Goal: Task Accomplishment & Management: Use online tool/utility

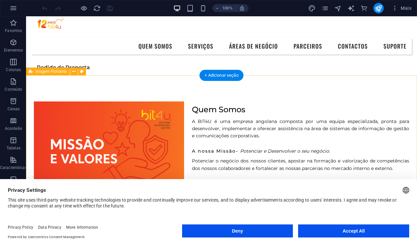
click at [312, 231] on button "Accept All" at bounding box center [353, 230] width 111 height 13
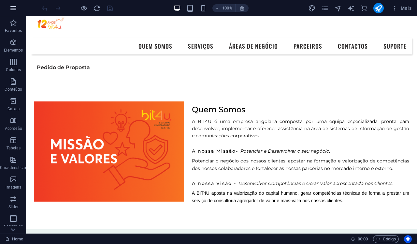
click at [11, 8] on icon "button" at bounding box center [13, 8] width 8 height 8
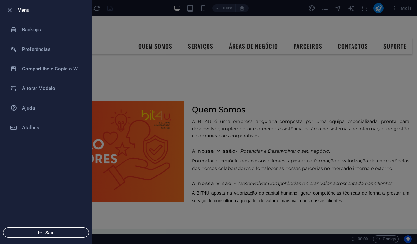
click at [57, 232] on span "Sair" at bounding box center [45, 232] width 75 height 5
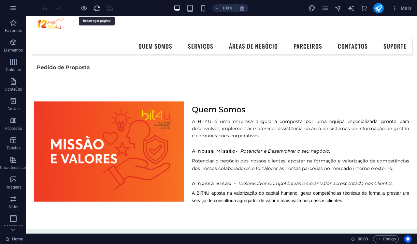
click at [93, 8] on icon "reload" at bounding box center [96, 8] width 7 height 7
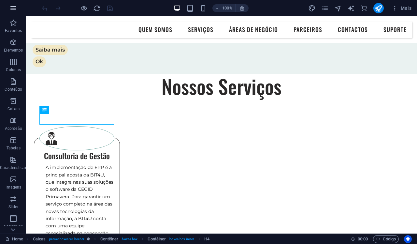
click at [15, 9] on icon "button" at bounding box center [13, 8] width 8 height 8
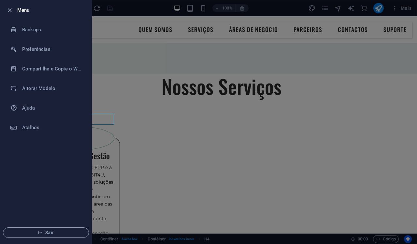
click at [127, 60] on div at bounding box center [208, 122] width 417 height 244
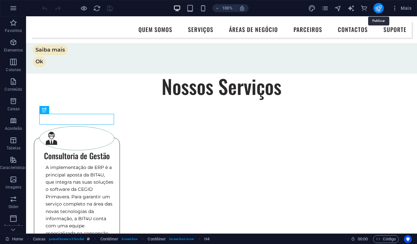
click at [378, 8] on icon "publish" at bounding box center [377, 8] width 7 height 7
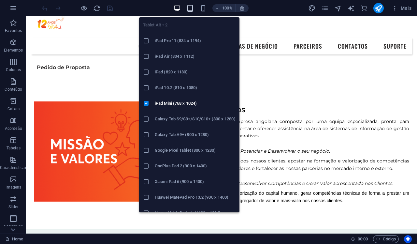
click at [189, 9] on icon "button" at bounding box center [189, 8] width 7 height 7
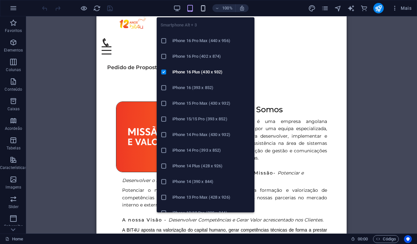
click at [203, 9] on icon "button" at bounding box center [202, 8] width 7 height 7
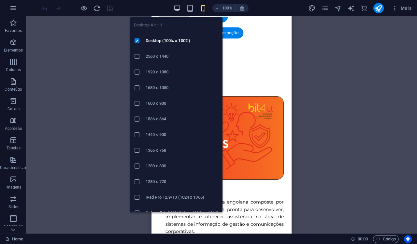
click at [177, 11] on icon "button" at bounding box center [176, 8] width 7 height 7
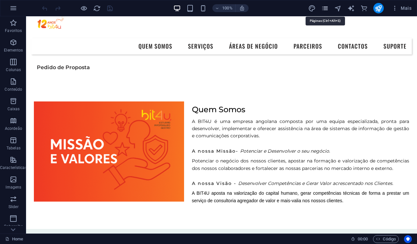
click at [325, 8] on icon "pages" at bounding box center [324, 8] width 7 height 7
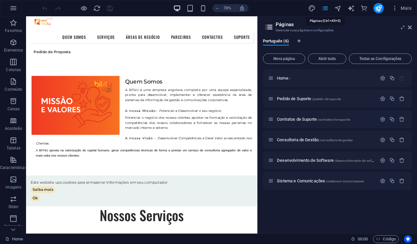
click at [325, 8] on icon "pages" at bounding box center [324, 8] width 7 height 7
click at [409, 27] on icon at bounding box center [410, 27] width 4 height 5
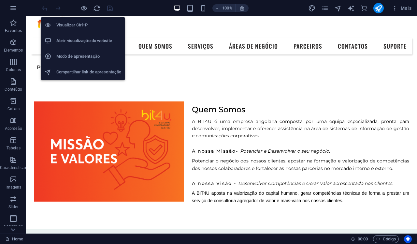
click at [74, 40] on h6 "Abrir visualização do website" at bounding box center [88, 41] width 65 height 8
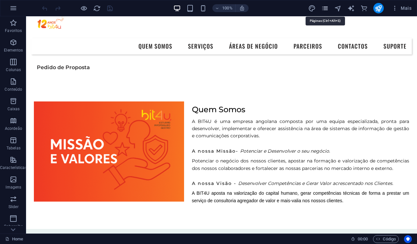
click at [326, 9] on icon "pages" at bounding box center [324, 8] width 7 height 7
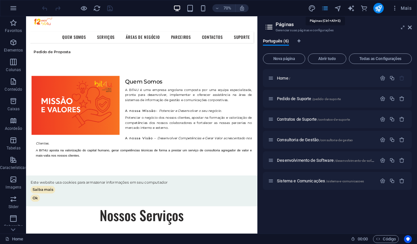
click at [326, 9] on icon "pages" at bounding box center [324, 8] width 7 height 7
click at [394, 8] on icon "button" at bounding box center [394, 8] width 7 height 7
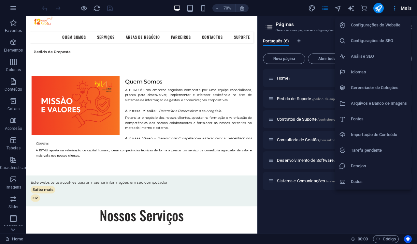
click at [394, 8] on div at bounding box center [208, 122] width 417 height 244
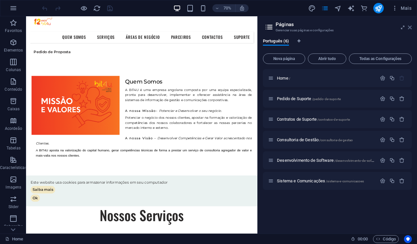
click at [410, 27] on icon at bounding box center [410, 27] width 4 height 5
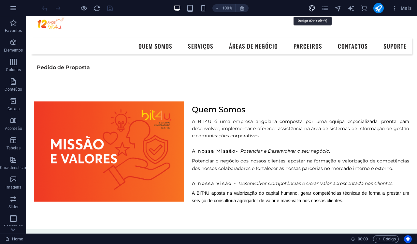
click at [314, 7] on icon "design" at bounding box center [311, 8] width 7 height 7
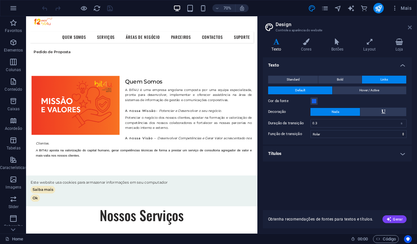
click at [410, 27] on icon at bounding box center [410, 27] width 4 height 5
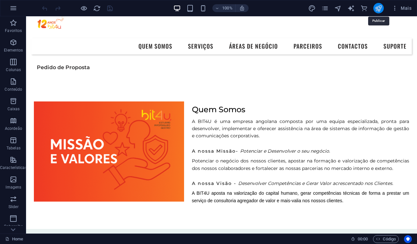
click at [377, 9] on icon "publish" at bounding box center [377, 8] width 7 height 7
